Goal: Communication & Community: Participate in discussion

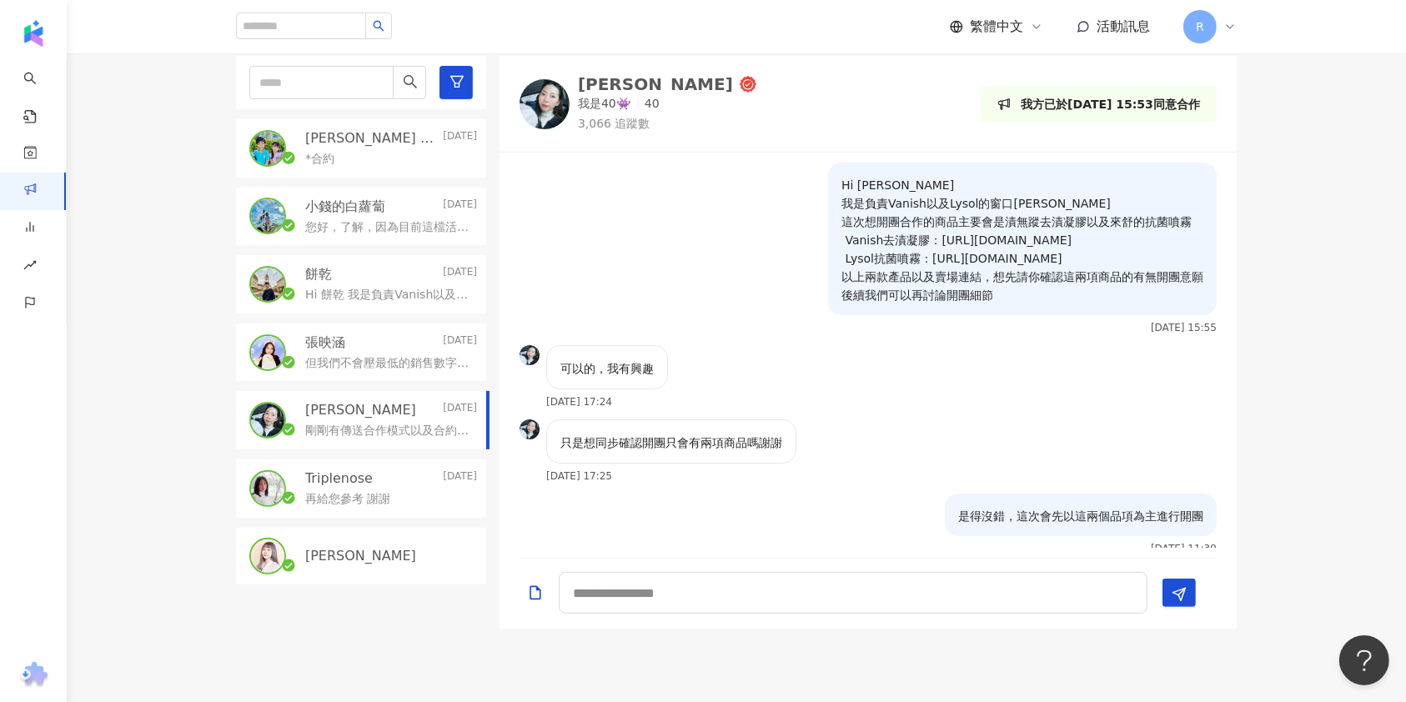
scroll to position [274, 0]
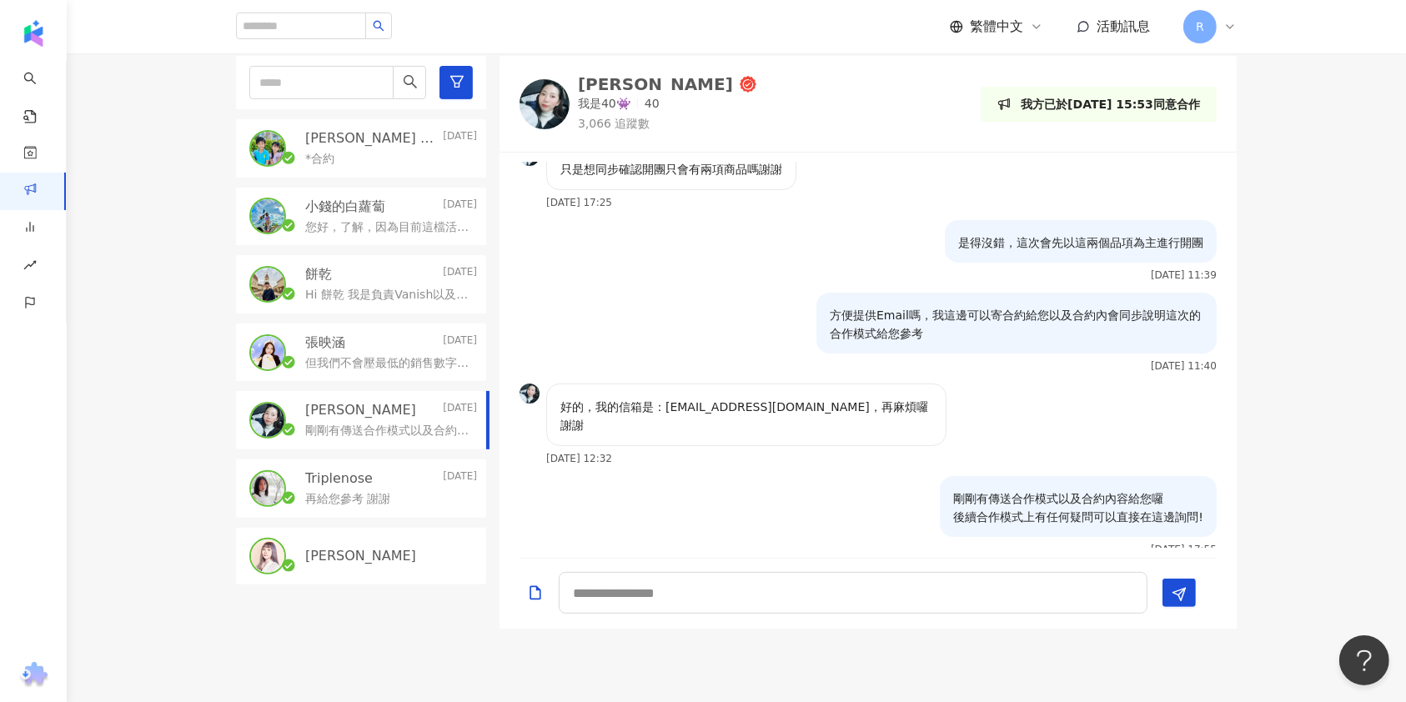
click at [329, 157] on p "*合約" at bounding box center [319, 159] width 29 height 17
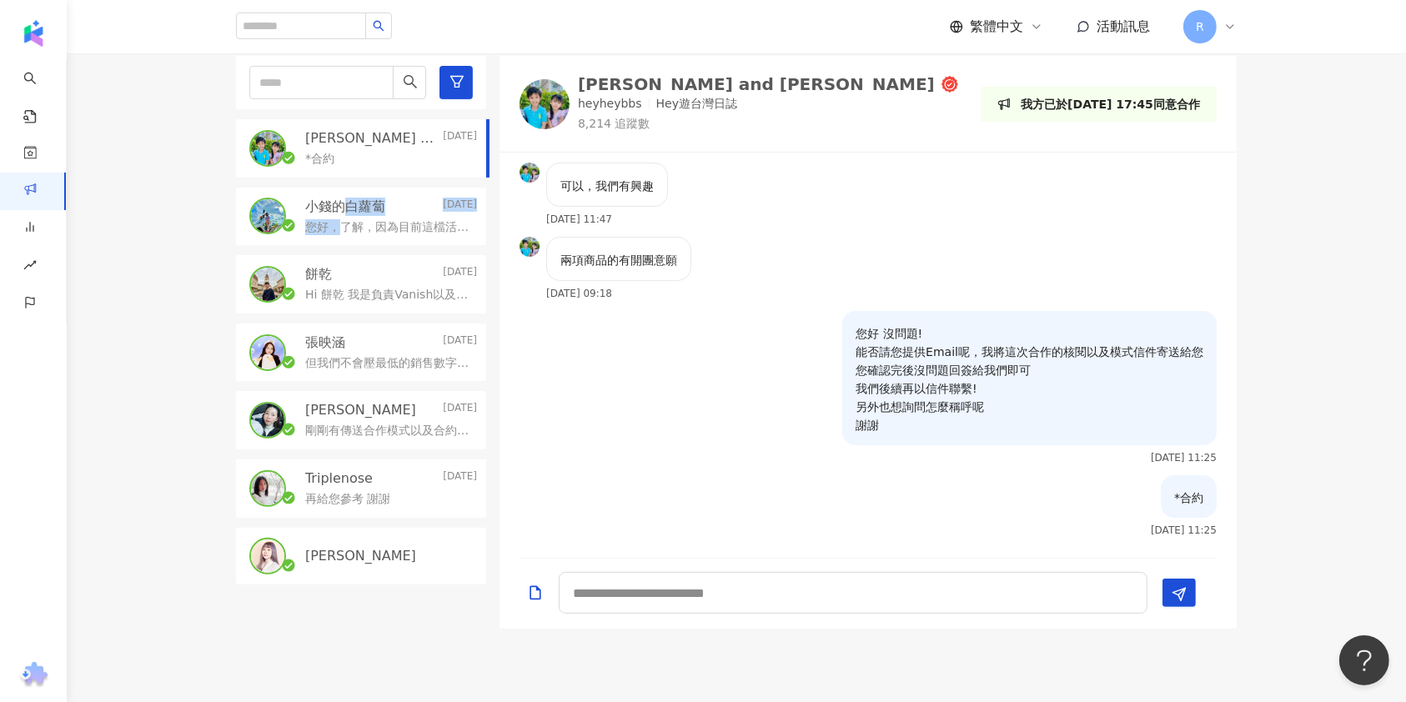
click at [340, 215] on div "小錢的白蘿蔔 [DATE] 您好，了解，因為目前這檔活動還是會先以純分潤的方式合作，期待我們未來還會有合作的機會🙏" at bounding box center [391, 217] width 172 height 38
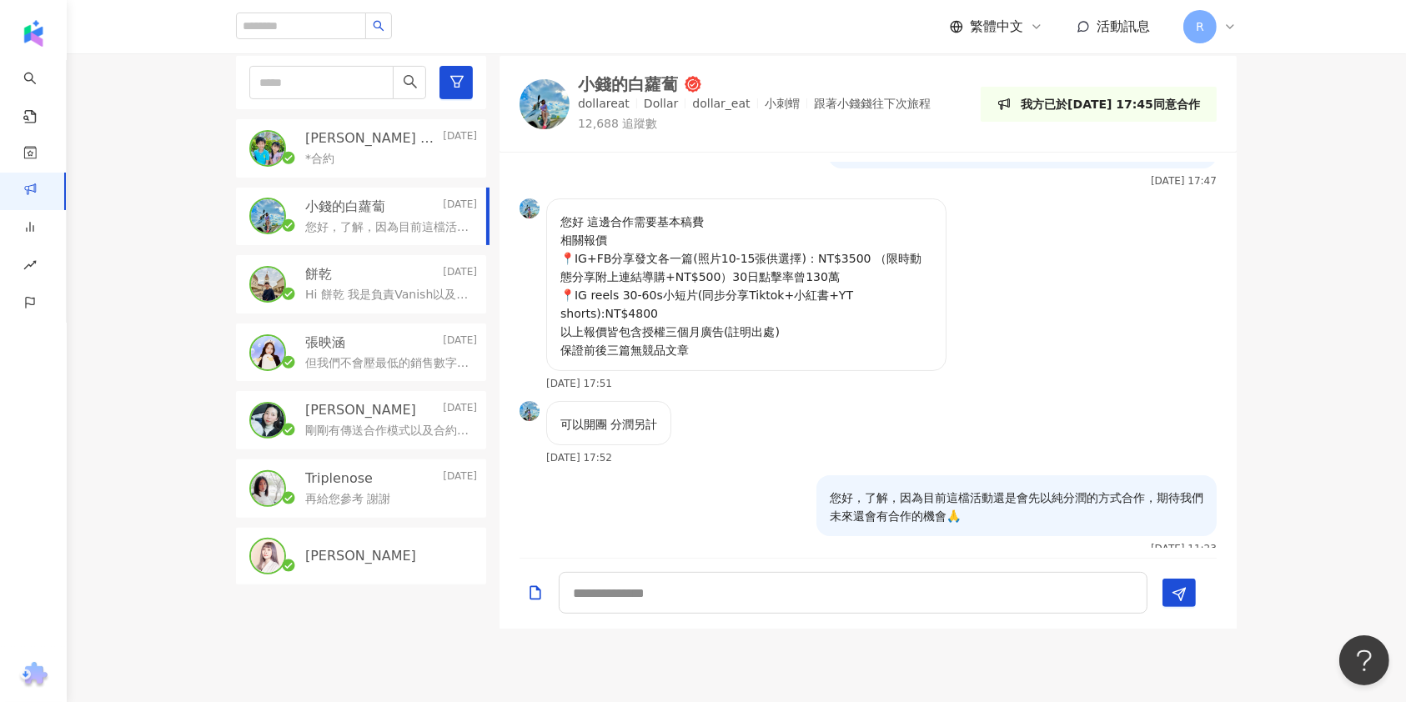
drag, startPoint x: 352, startPoint y: 147, endPoint x: 352, endPoint y: 202, distance: 55.0
click at [352, 148] on div "*合約" at bounding box center [391, 158] width 172 height 20
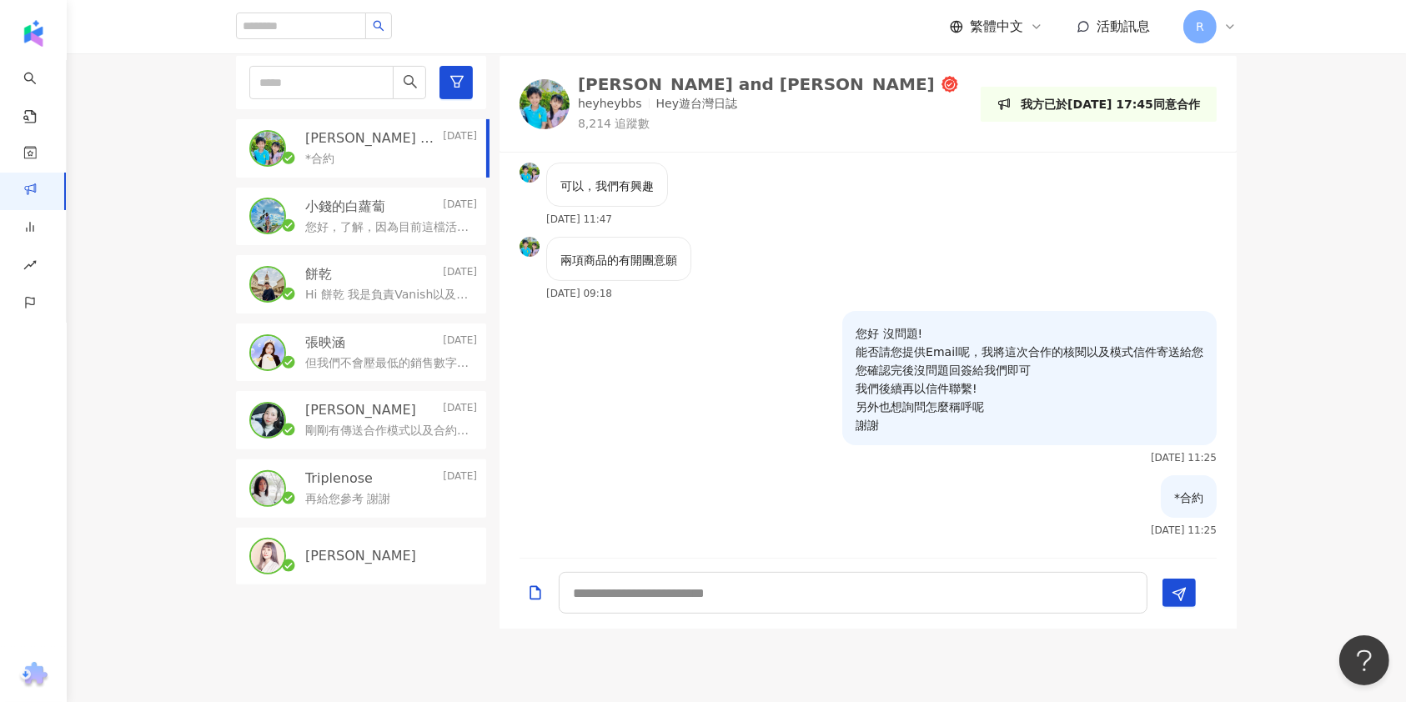
click at [375, 269] on div "餅乾 [DATE]" at bounding box center [391, 274] width 172 height 18
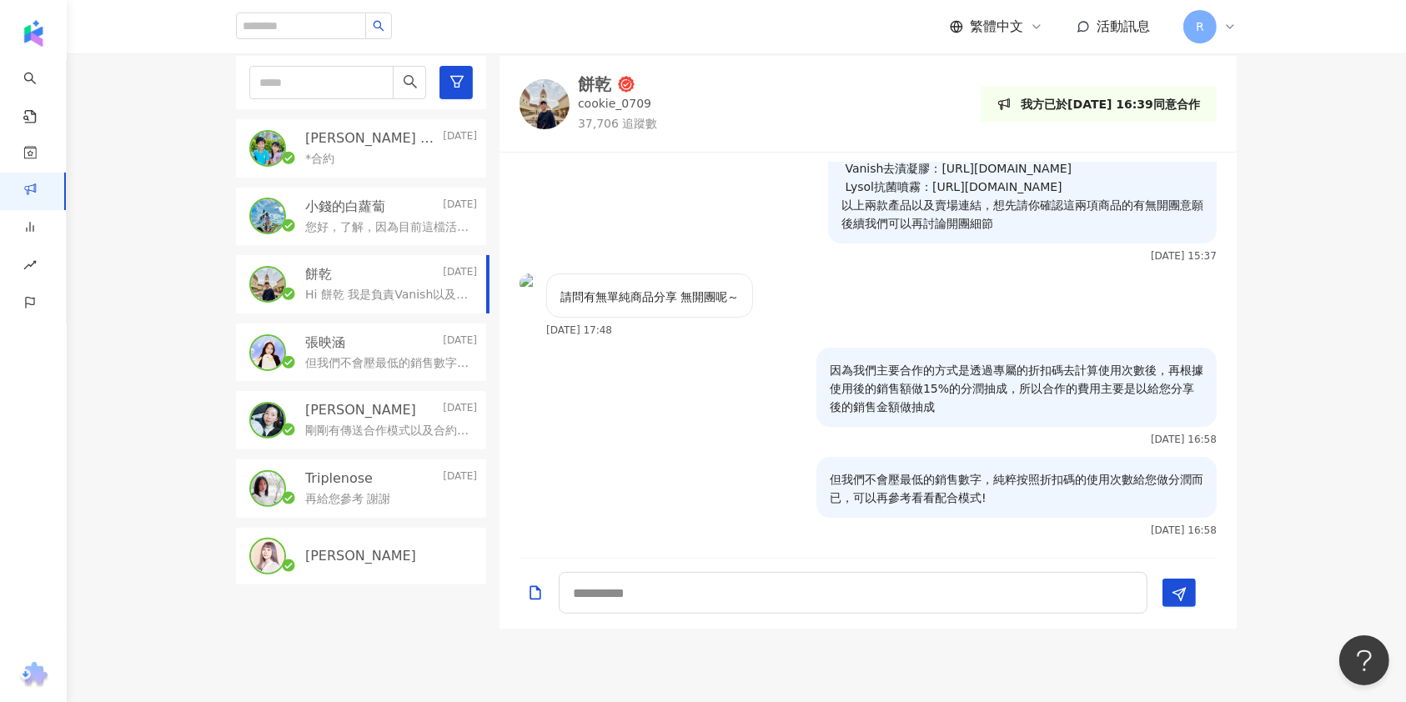
click at [380, 158] on div "*合約" at bounding box center [391, 158] width 172 height 20
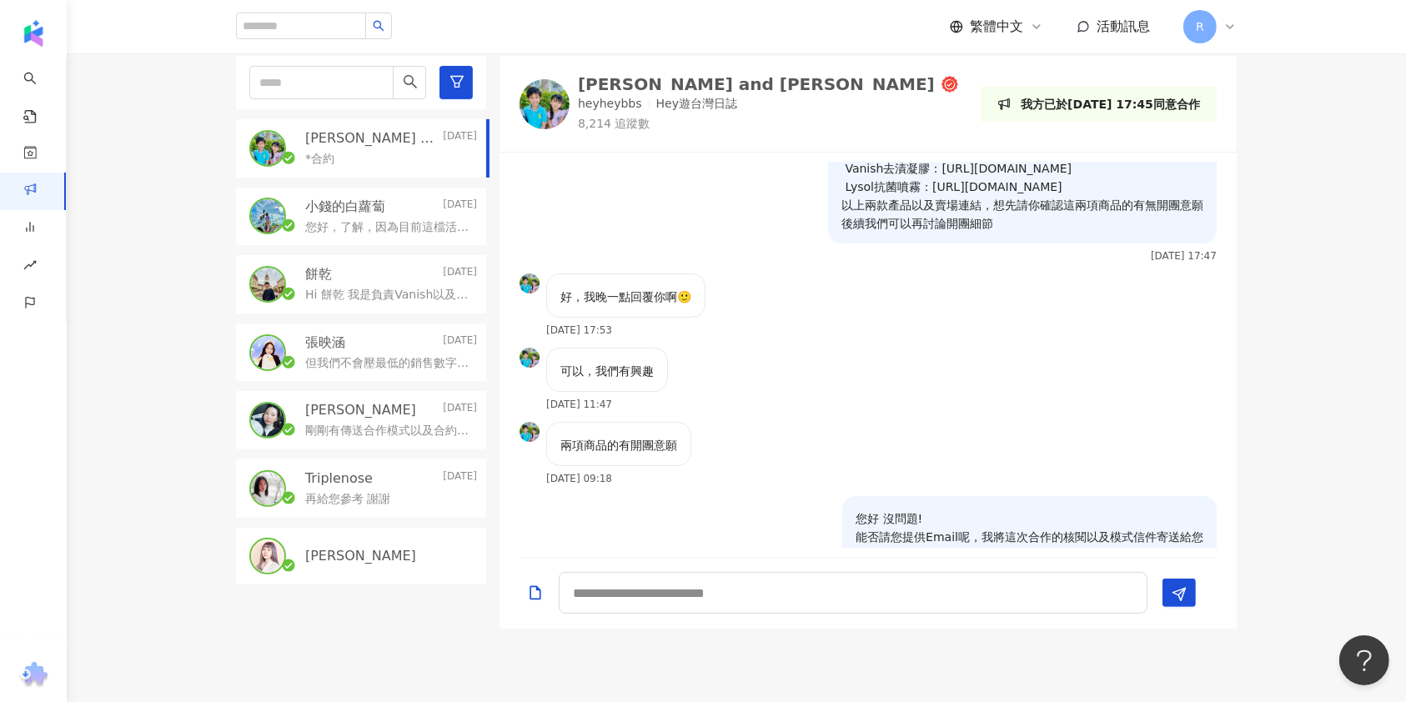
scroll to position [257, 0]
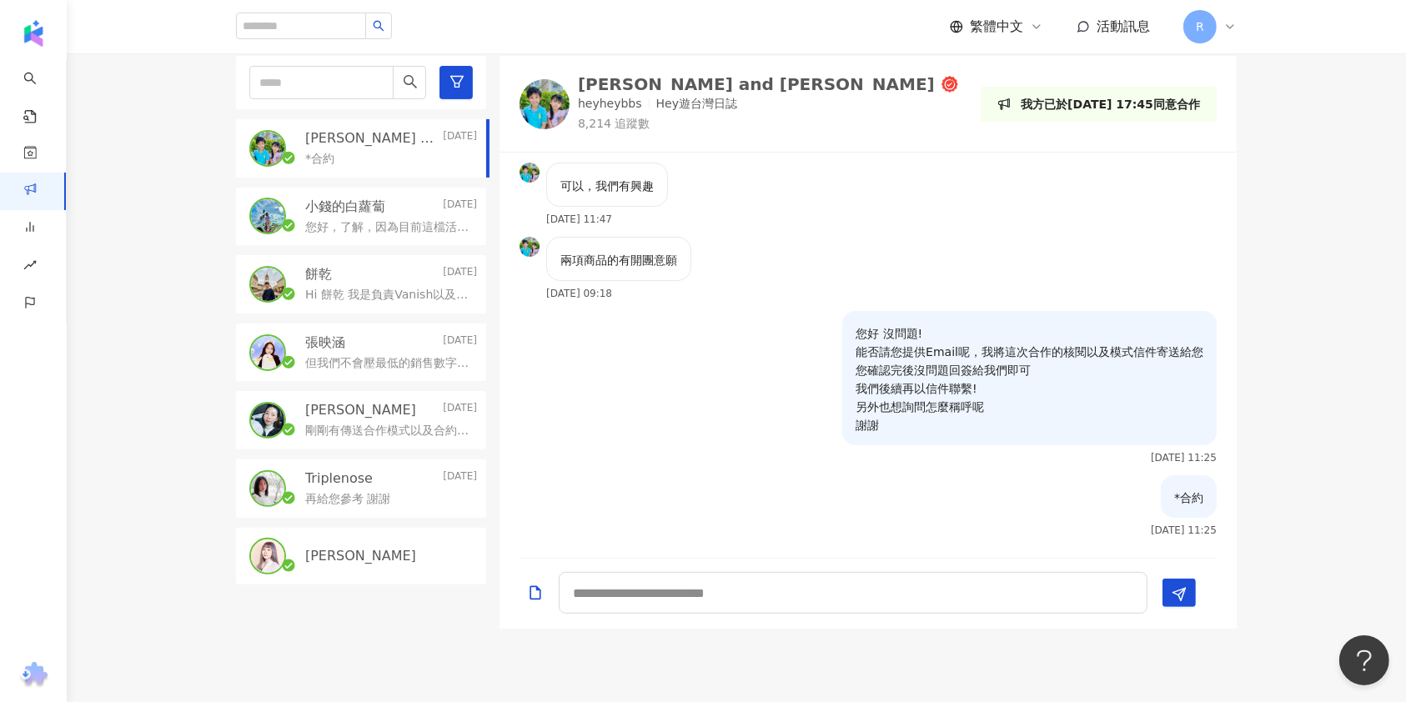
click at [360, 255] on div "餅乾 [DATE] Hi 餅乾 我是負責Vanish以及Lysol的窗口[PERSON_NAME] 這次想開團合作的商品主要會是漬無蹤去漬凝膠以及來舒的抗菌噴…" at bounding box center [361, 284] width 250 height 58
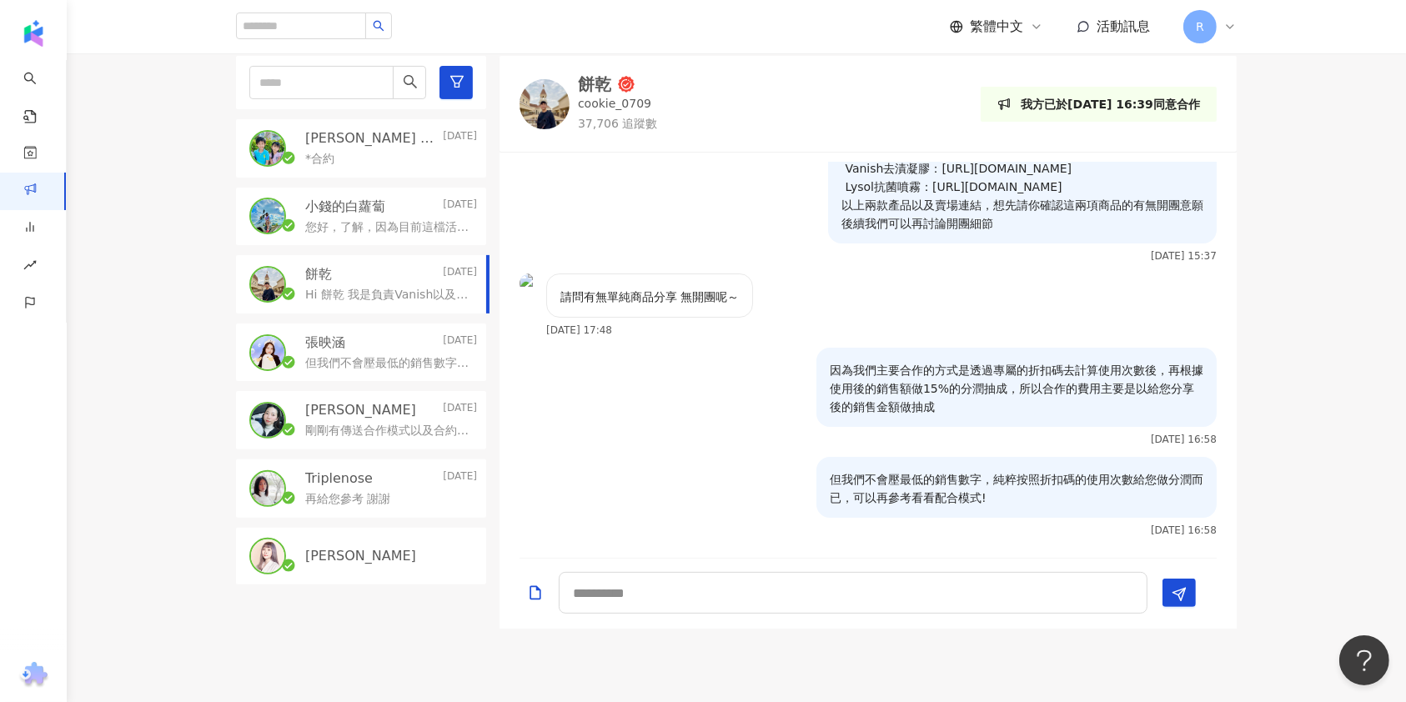
click at [414, 169] on div "[PERSON_NAME] and [PERSON_NAME] [DATE] *合約" at bounding box center [361, 148] width 250 height 58
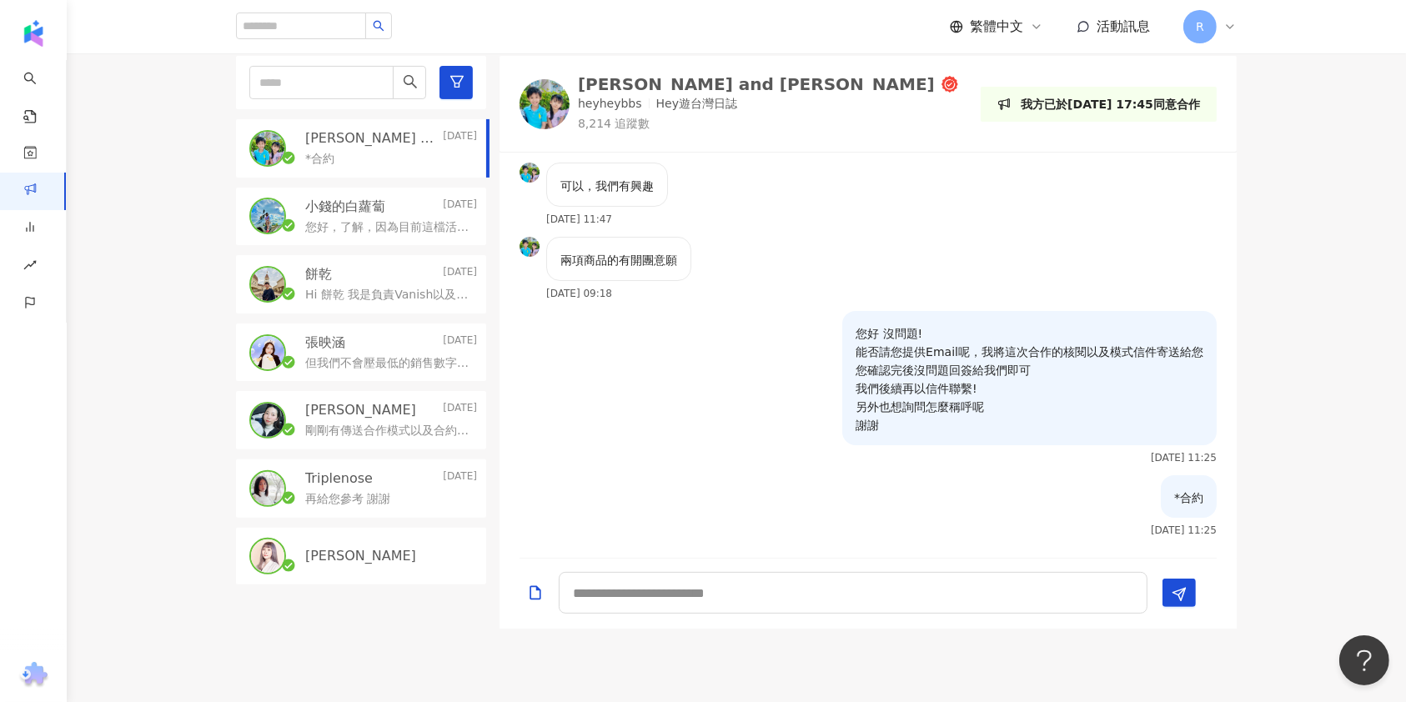
click at [411, 222] on p "您好，了解，因為目前這檔活動還是會先以純分潤的方式合作，期待我們未來還會有合作的機會🙏" at bounding box center [387, 227] width 165 height 17
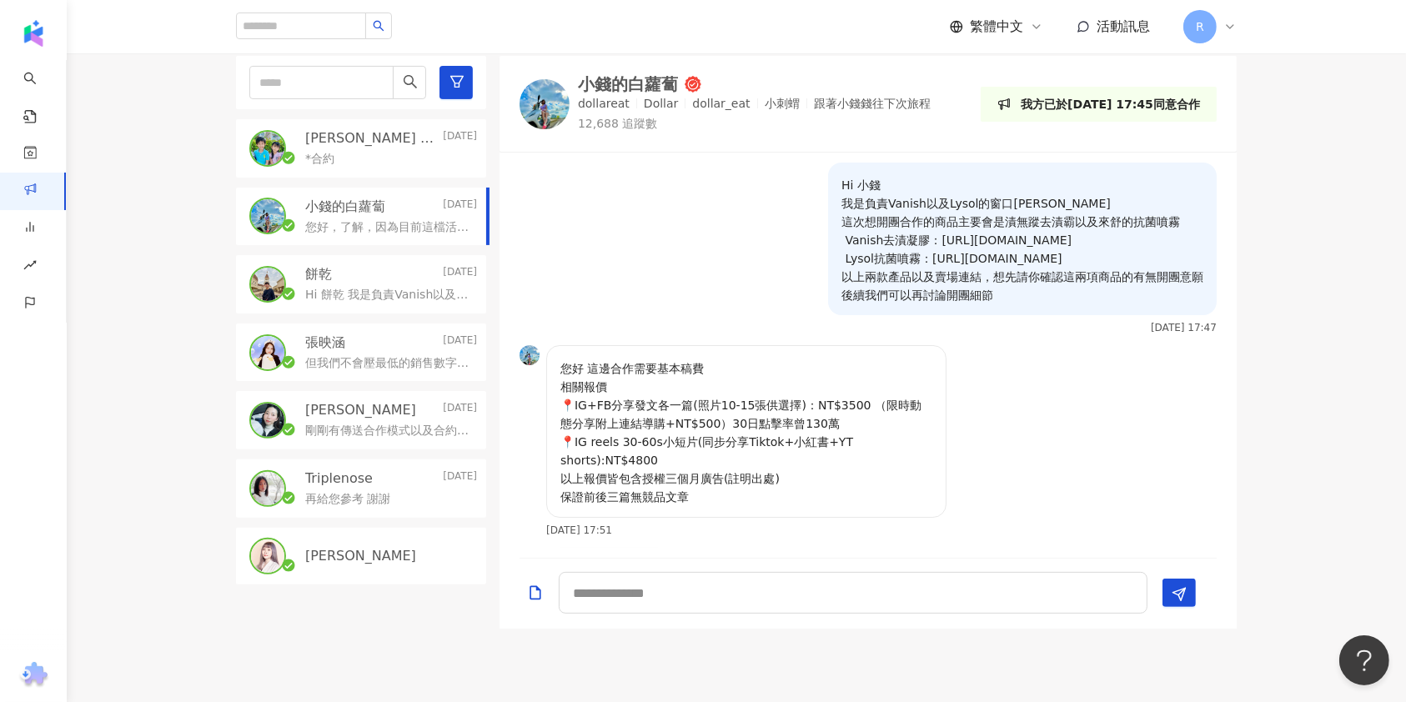
click at [320, 143] on p "[PERSON_NAME] and [PERSON_NAME]" at bounding box center [372, 138] width 134 height 18
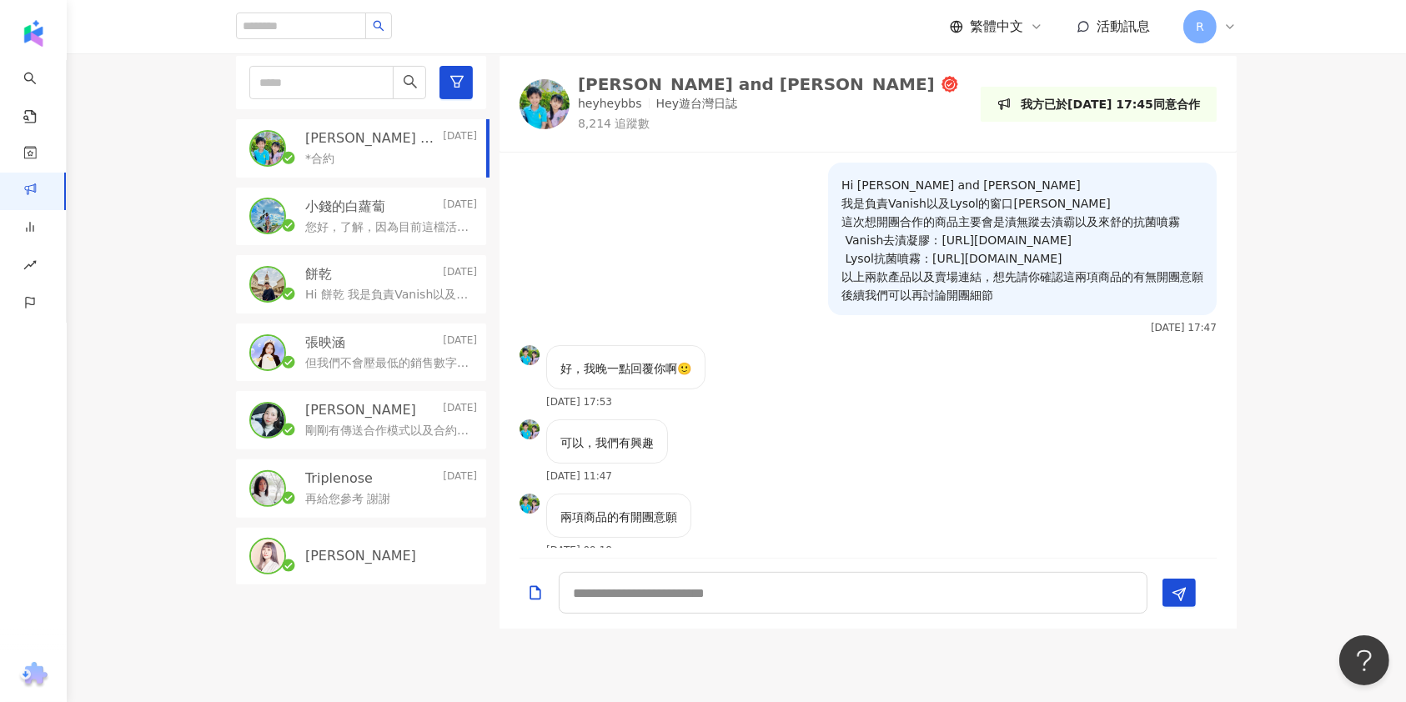
click at [320, 203] on p "小錢的白蘿蔔" at bounding box center [345, 207] width 80 height 18
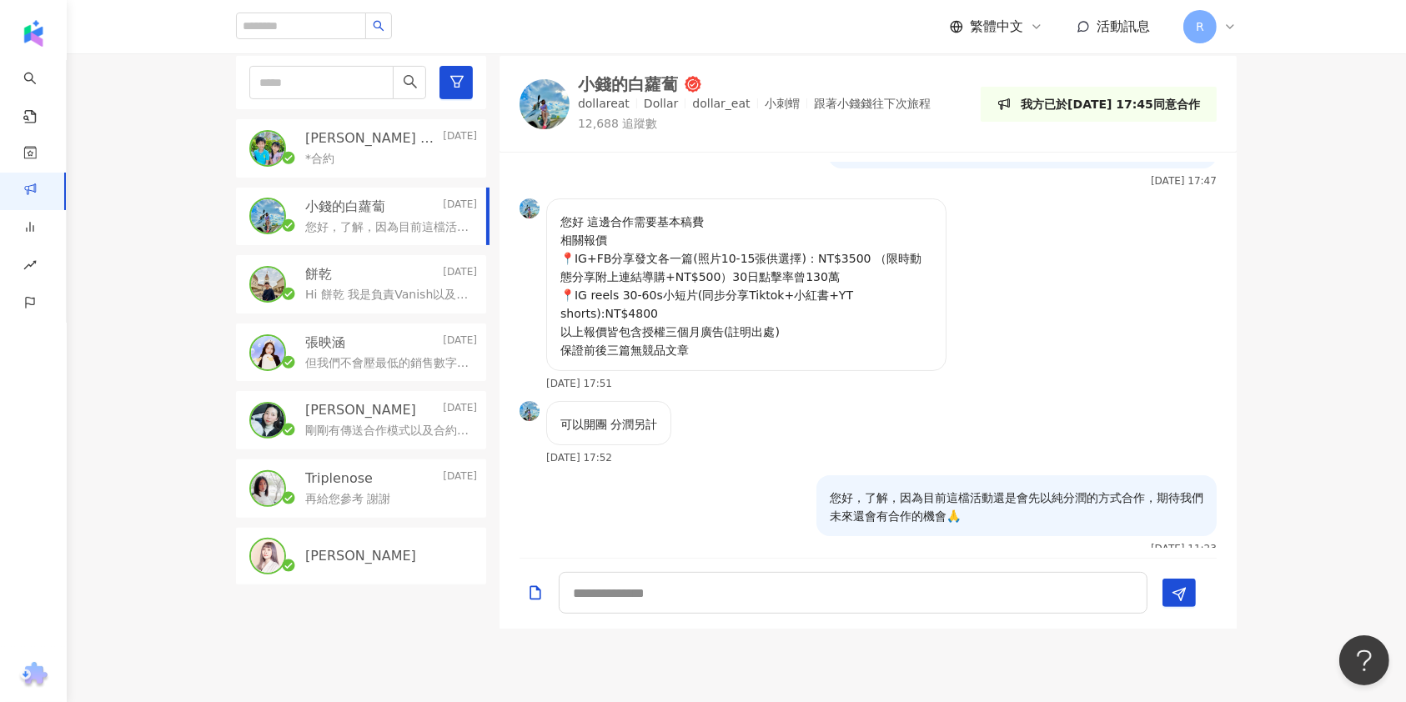
click at [342, 266] on div "餅乾 [DATE] Hi 餅乾 我是負責Vanish以及Lysol的窗口[PERSON_NAME] 這次想開團合作的商品主要會是漬無蹤去漬凝膠以及來舒的抗菌噴…" at bounding box center [361, 284] width 250 height 58
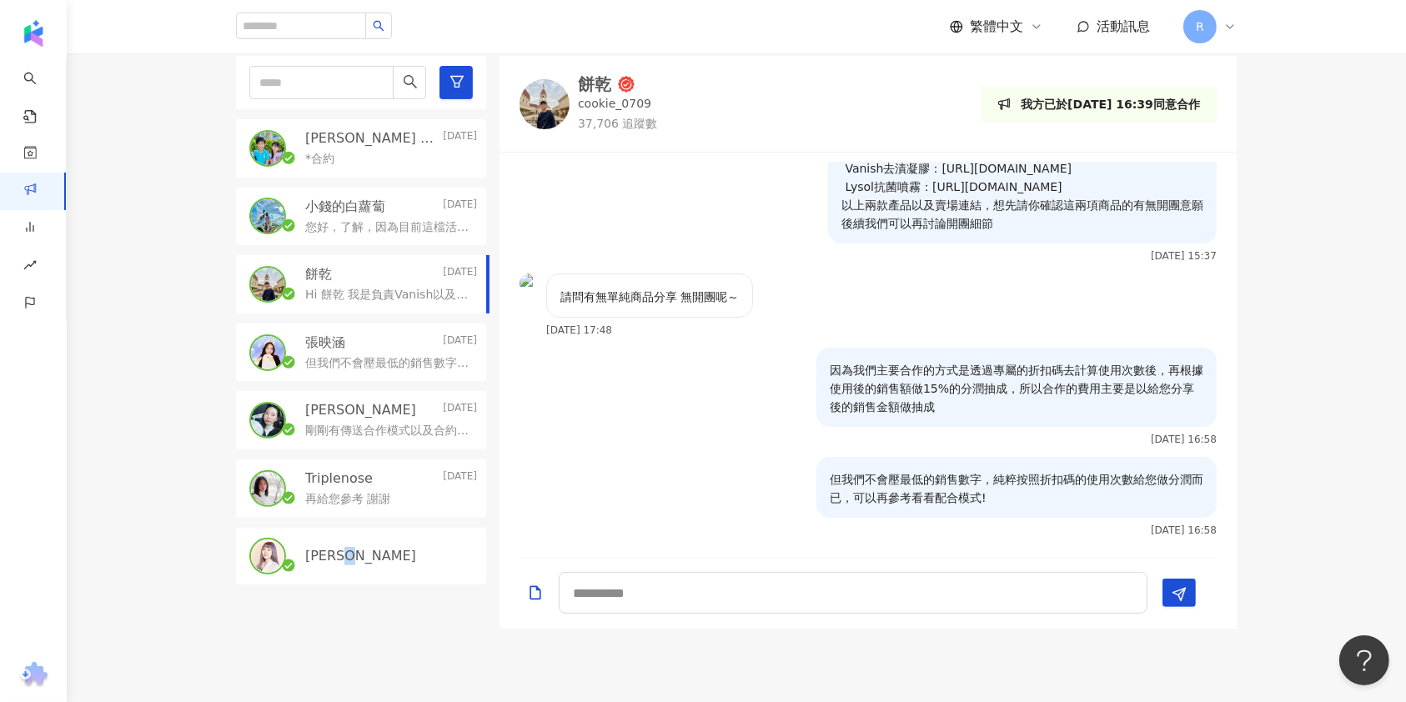
click at [359, 570] on div "[PERSON_NAME]" at bounding box center [361, 556] width 250 height 57
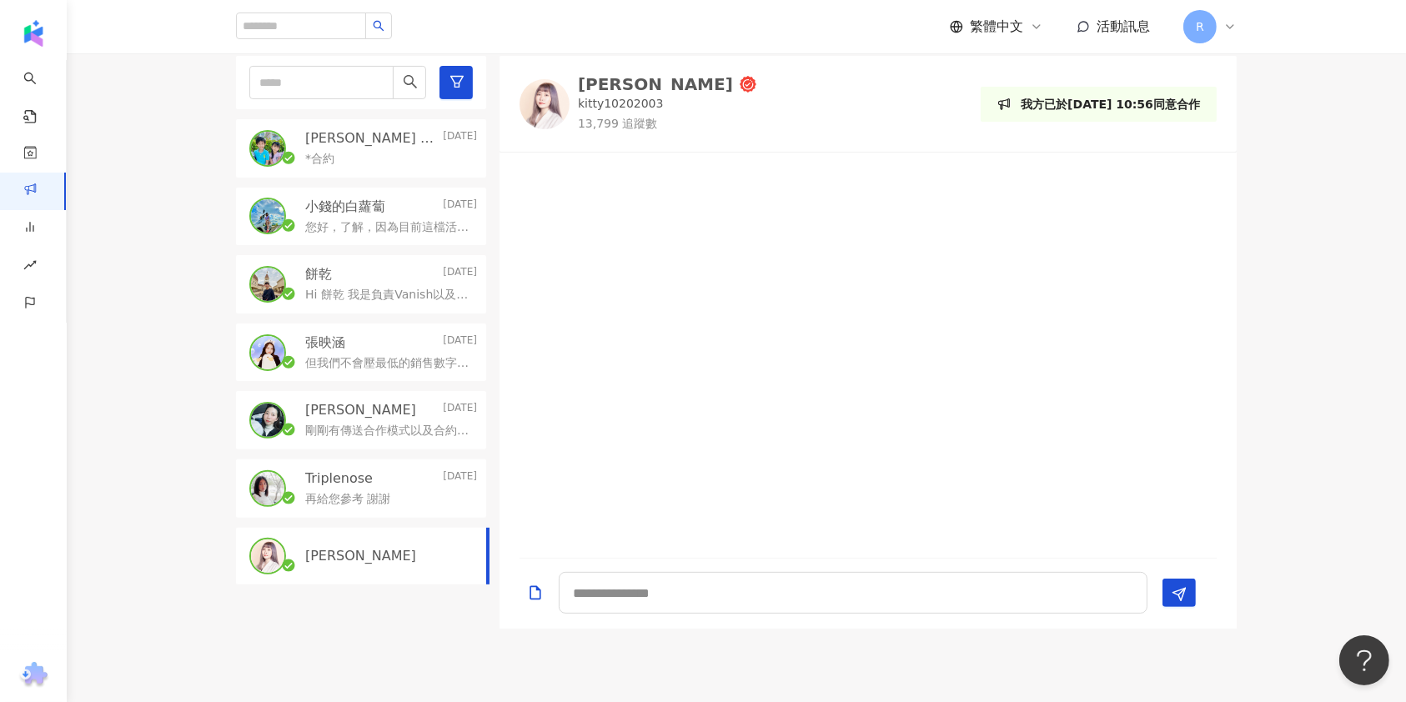
drag, startPoint x: 839, startPoint y: 43, endPoint x: 615, endPoint y: 23, distance: 224.3
click at [838, 43] on div "繁體中文 活動訊息 R" at bounding box center [736, 26] width 1001 height 53
